Goal: Navigation & Orientation: Find specific page/section

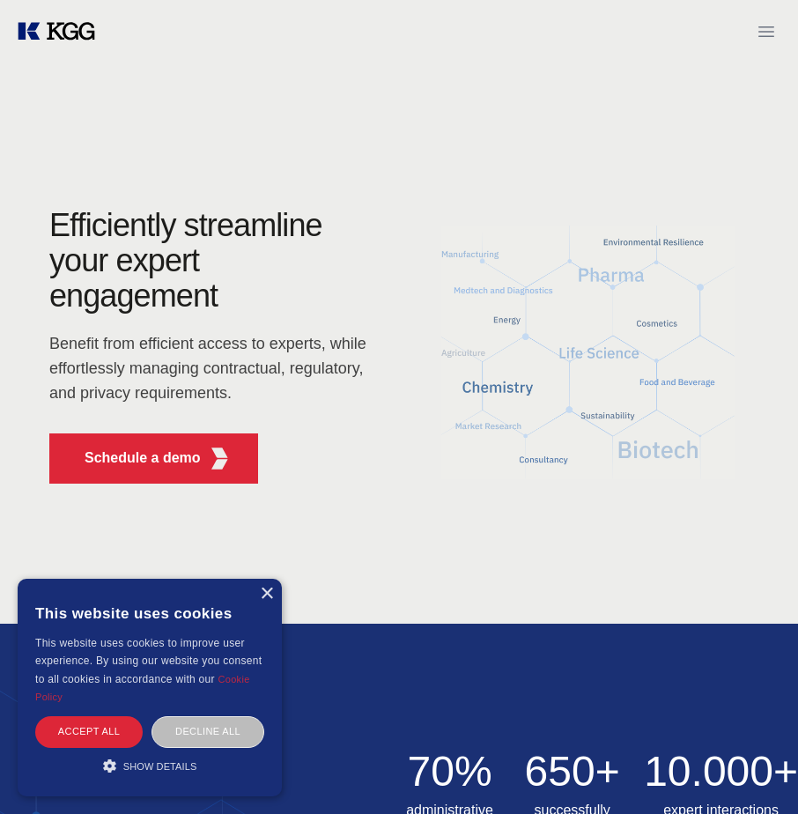
click at [773, 29] on icon "Open menu" at bounding box center [766, 31] width 21 height 21
click at [273, 587] on div "× This website uses cookies This website uses cookies to improve user experienc…" at bounding box center [150, 688] width 264 height 218
click at [266, 588] on div "×" at bounding box center [266, 593] width 13 height 13
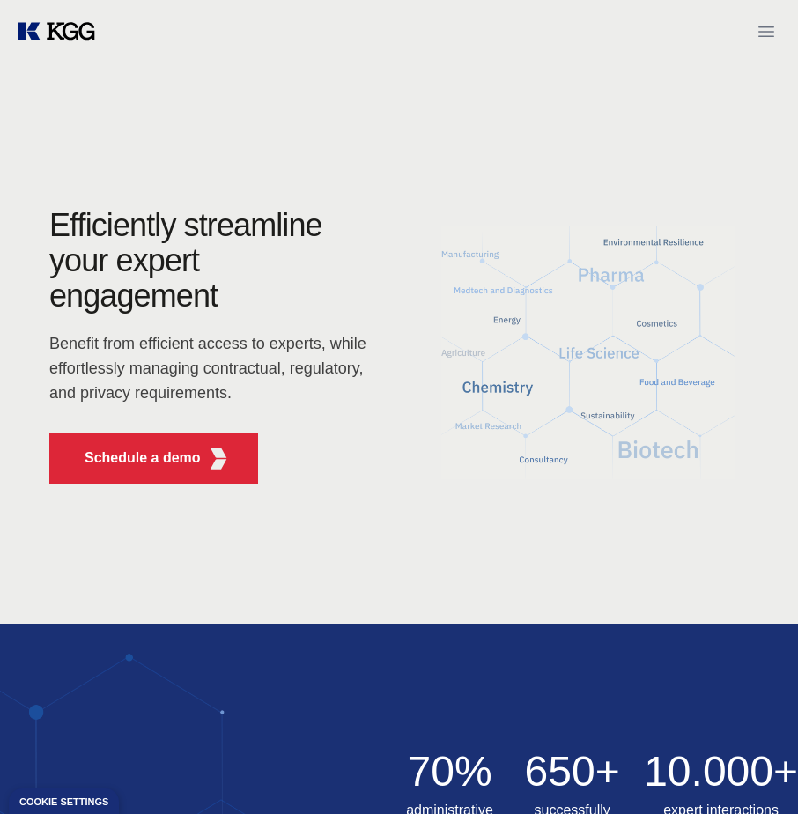
click at [771, 26] on icon "Open menu" at bounding box center [766, 31] width 16 height 11
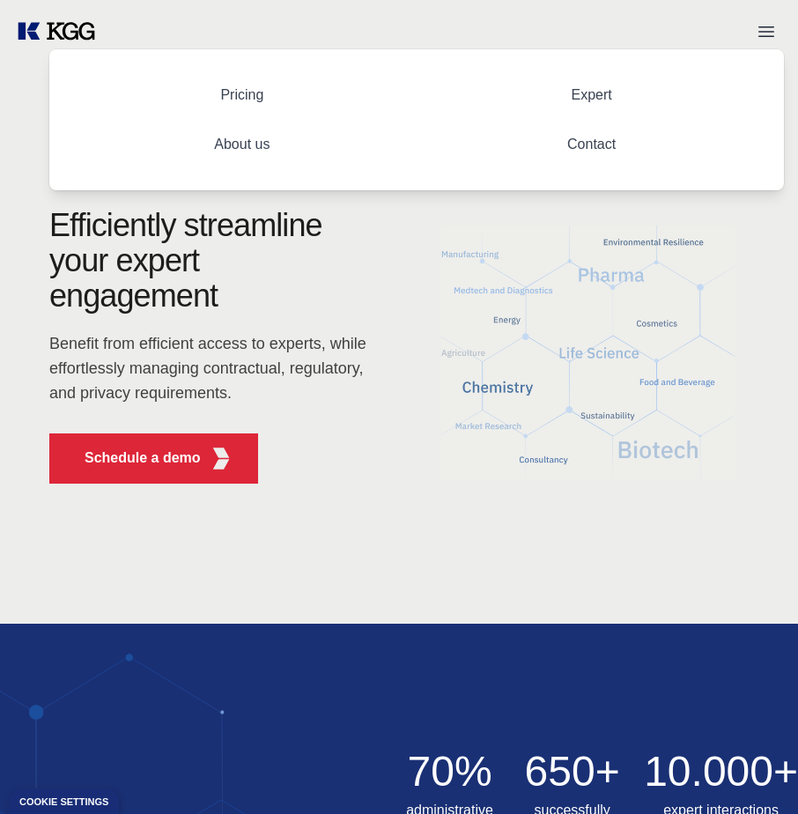
click at [588, 139] on link "Contact" at bounding box center [591, 143] width 77 height 43
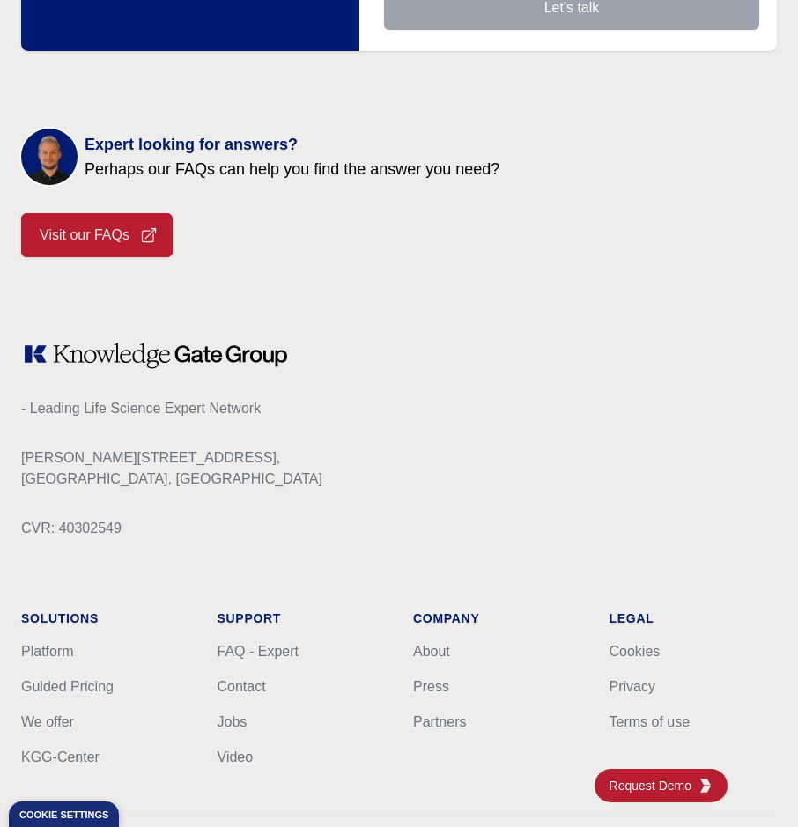
scroll to position [780, 0]
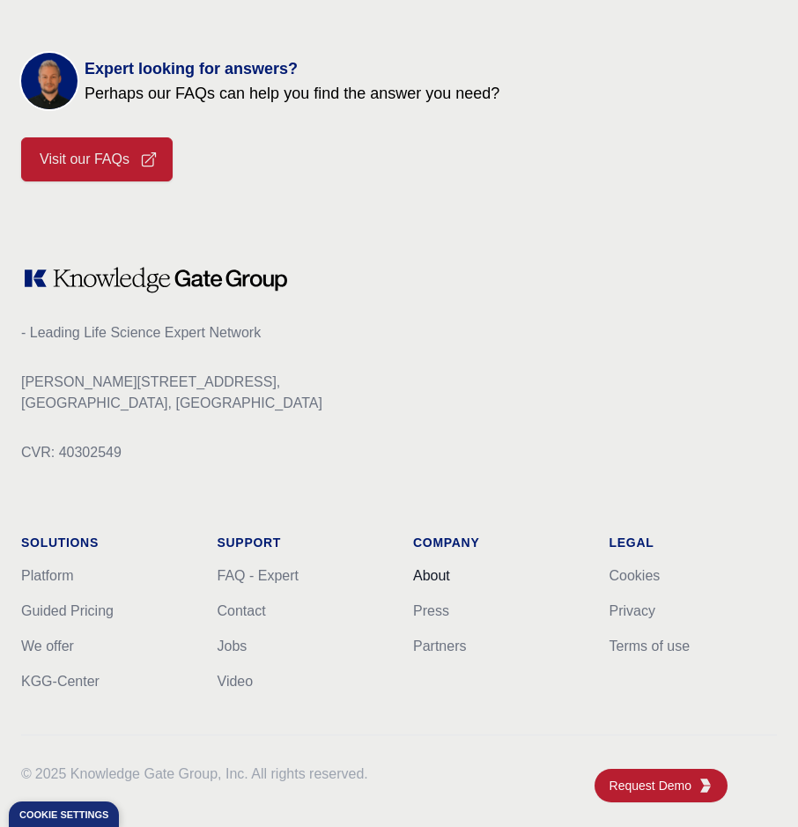
click at [438, 575] on link "About" at bounding box center [431, 575] width 37 height 15
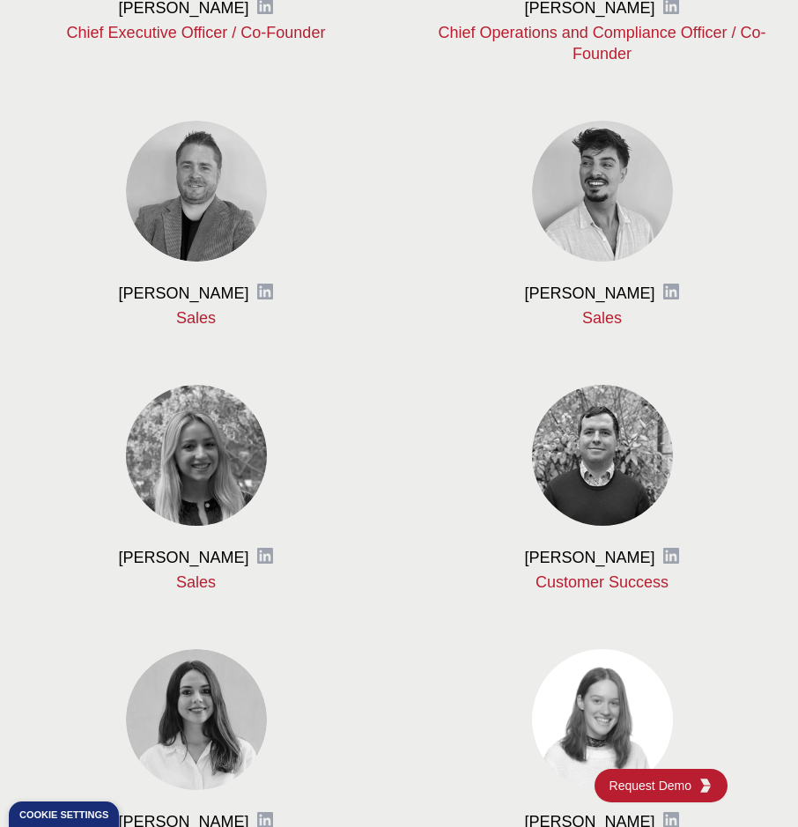
scroll to position [865, 0]
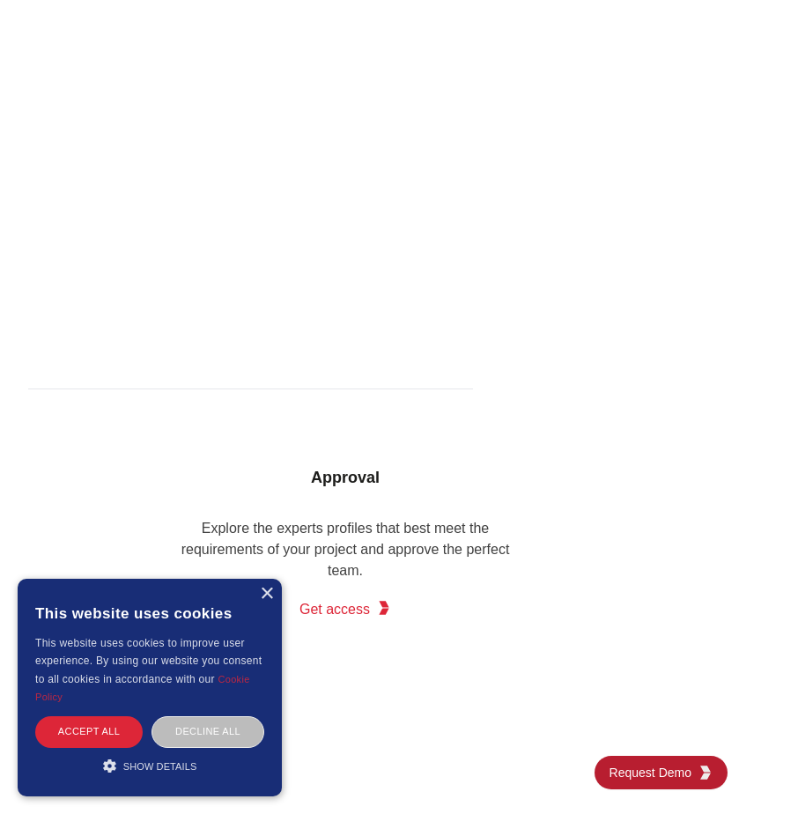
scroll to position [1849, 0]
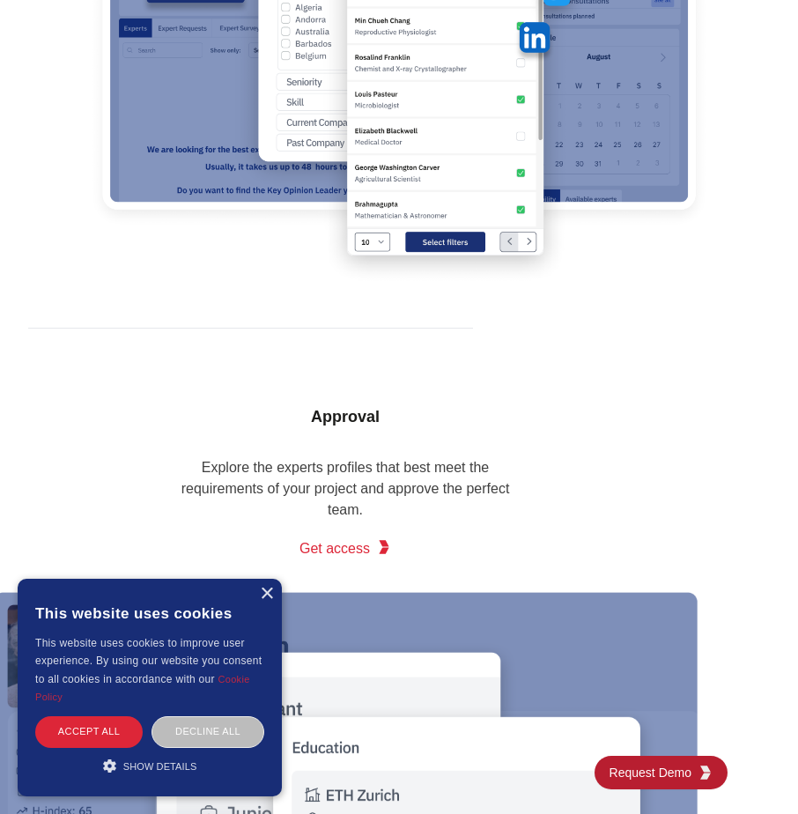
click at [263, 597] on div "×" at bounding box center [266, 593] width 13 height 13
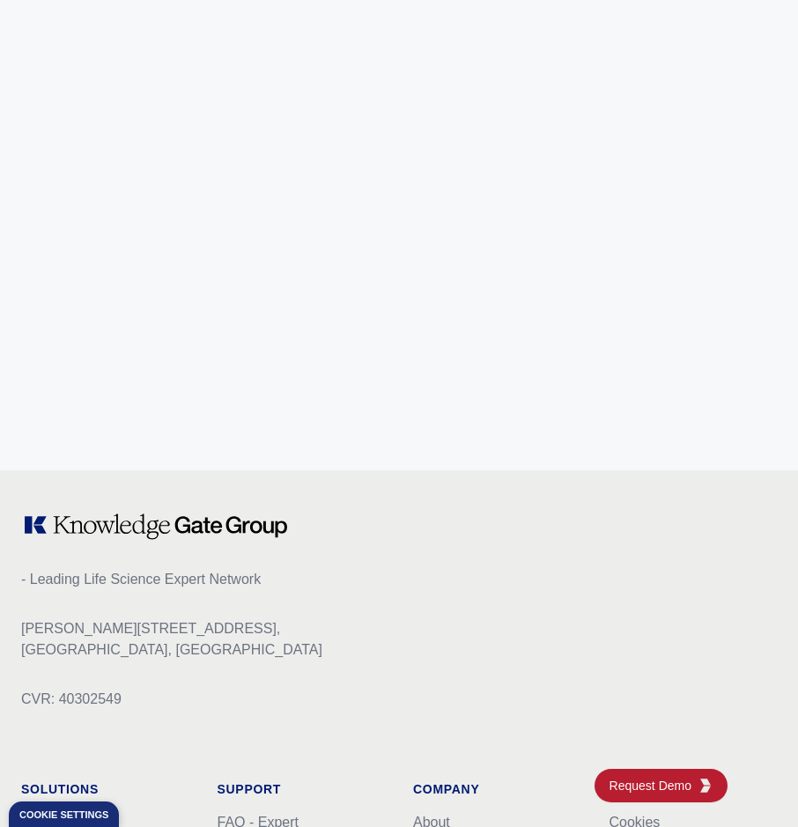
scroll to position [8351, 0]
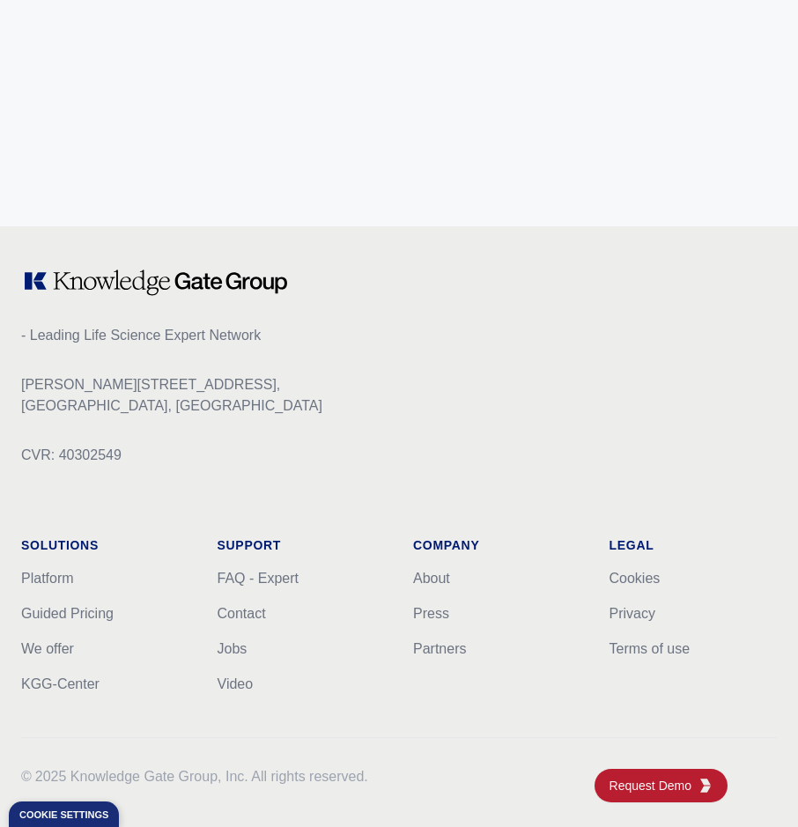
click at [425, 563] on div "Company About Press Partners" at bounding box center [497, 615] width 168 height 159
click at [429, 568] on li "About" at bounding box center [497, 578] width 168 height 21
click at [427, 574] on link "About" at bounding box center [431, 578] width 37 height 15
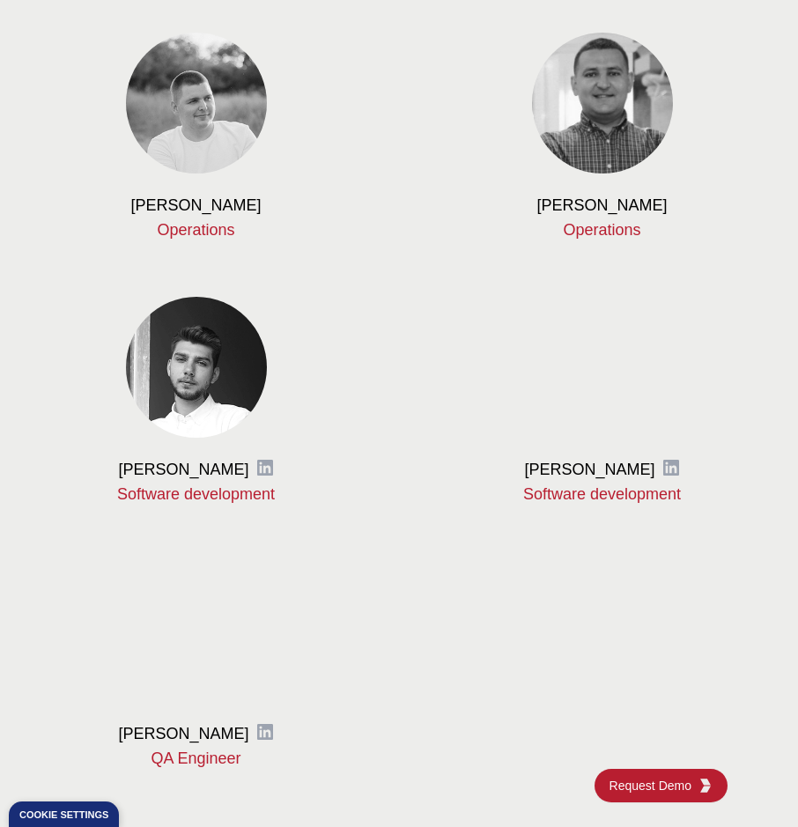
scroll to position [2290, 0]
